Goal: Check status: Check status

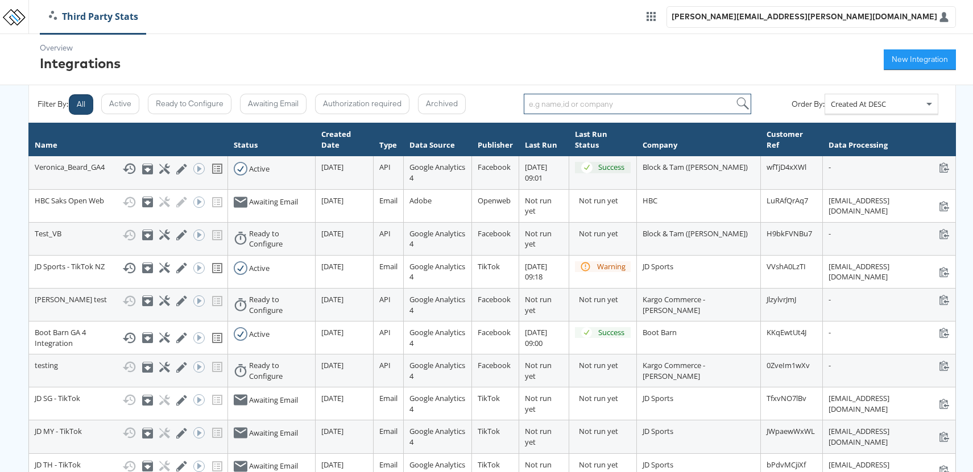
click at [564, 109] on input "search" at bounding box center [637, 104] width 227 height 20
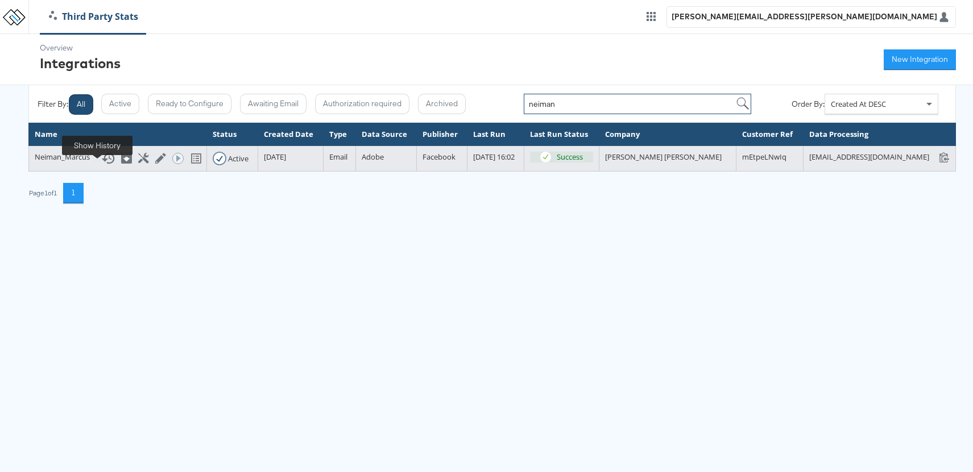
type input "neiman"
click at [102, 164] on icon at bounding box center [108, 158] width 13 height 11
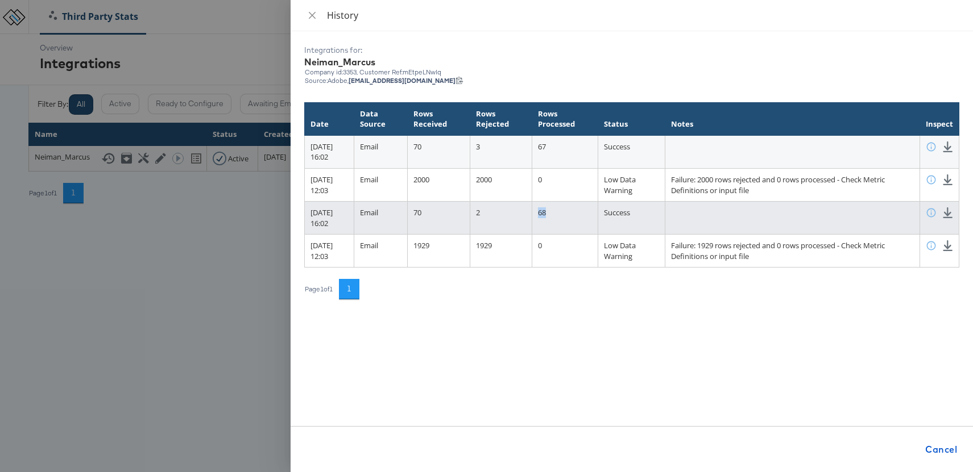
drag, startPoint x: 578, startPoint y: 214, endPoint x: 561, endPoint y: 214, distance: 16.5
click at [561, 214] on td "68" at bounding box center [564, 218] width 66 height 33
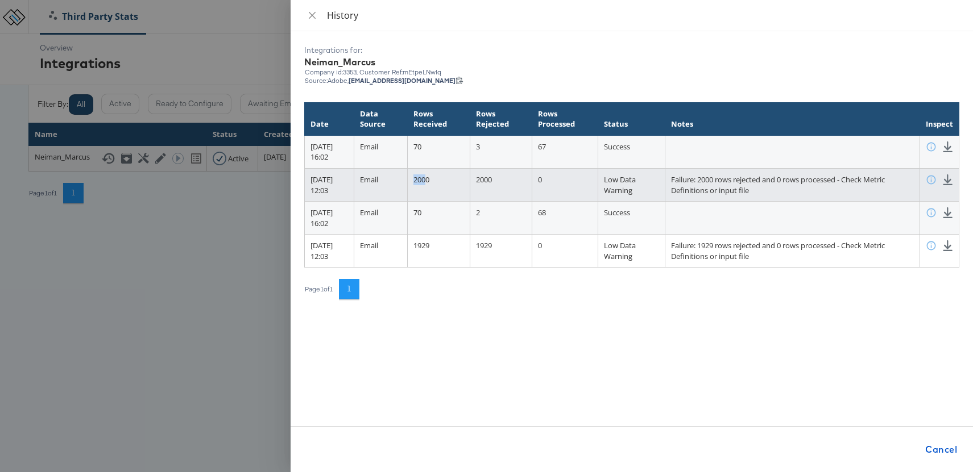
drag, startPoint x: 456, startPoint y: 180, endPoint x: 438, endPoint y: 180, distance: 18.8
click at [438, 180] on td "2000" at bounding box center [439, 185] width 63 height 33
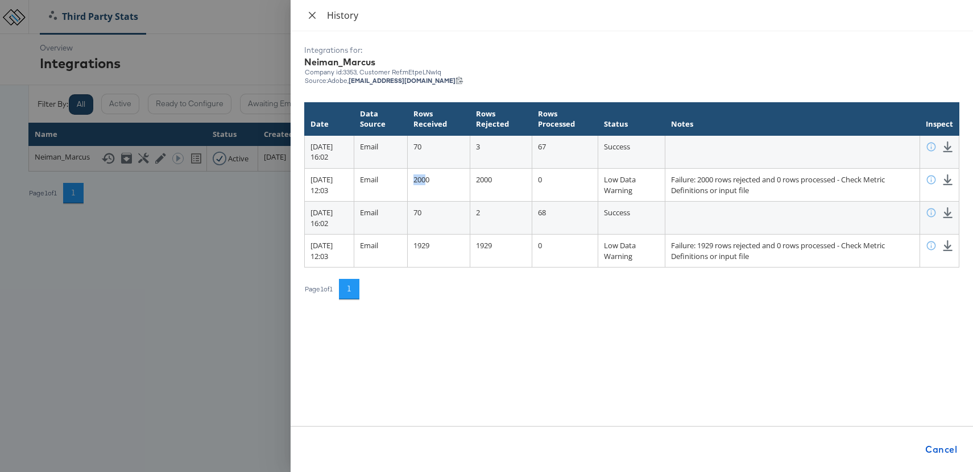
click at [313, 17] on icon "close" at bounding box center [312, 14] width 7 height 7
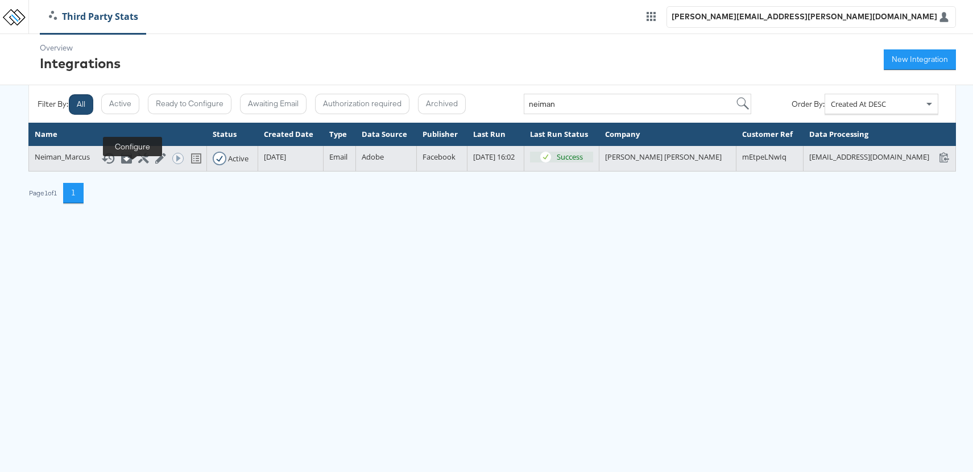
click at [138, 164] on icon at bounding box center [143, 158] width 11 height 11
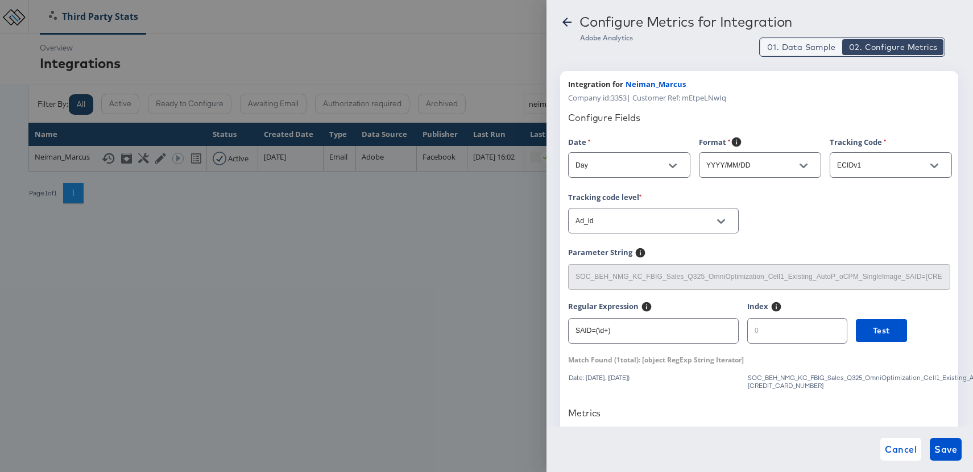
click at [787, 49] on span "01. Data Sample" at bounding box center [801, 46] width 68 height 11
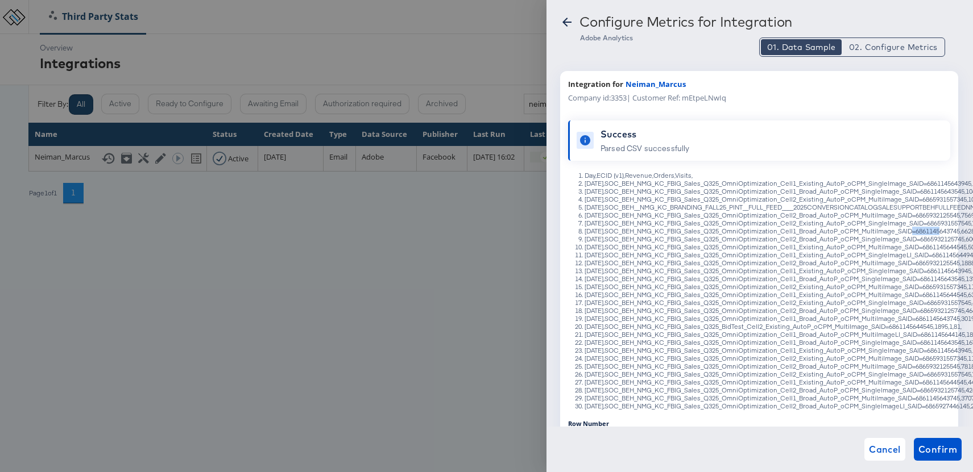
drag, startPoint x: 915, startPoint y: 233, endPoint x: 944, endPoint y: 233, distance: 28.4
click at [944, 233] on li "[DATE],SOC_BEH_NMG_KC_FBIG_Sales_Q325_OmniOptimization_Cell1_Broad_AutoP_oCPM_M…" at bounding box center [770, 231] width 372 height 8
click at [886, 46] on span "02. Configure Metrics" at bounding box center [893, 46] width 88 height 11
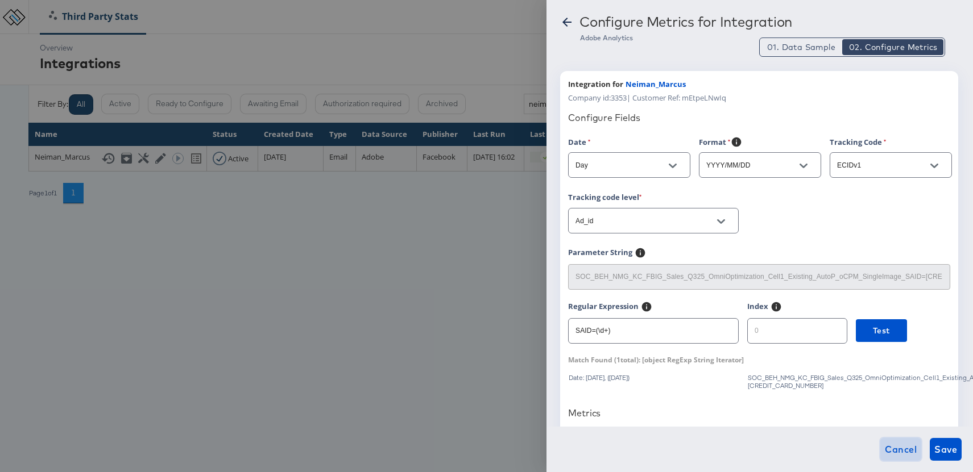
click at [901, 449] on span "Cancel" at bounding box center [900, 450] width 32 height 16
